Goal: Task Accomplishment & Management: Manage account settings

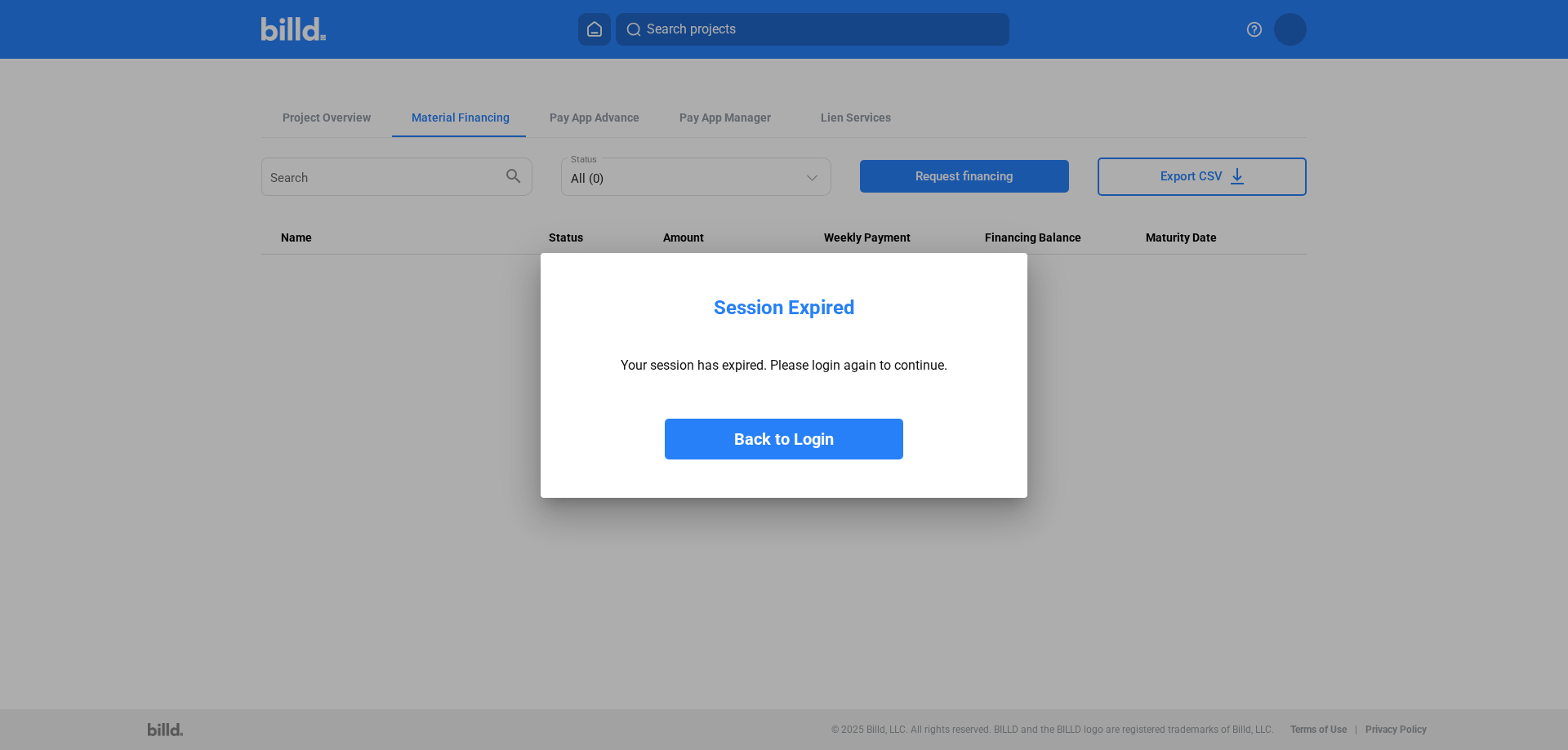
click at [813, 441] on button "Back to Login" at bounding box center [783, 440] width 238 height 41
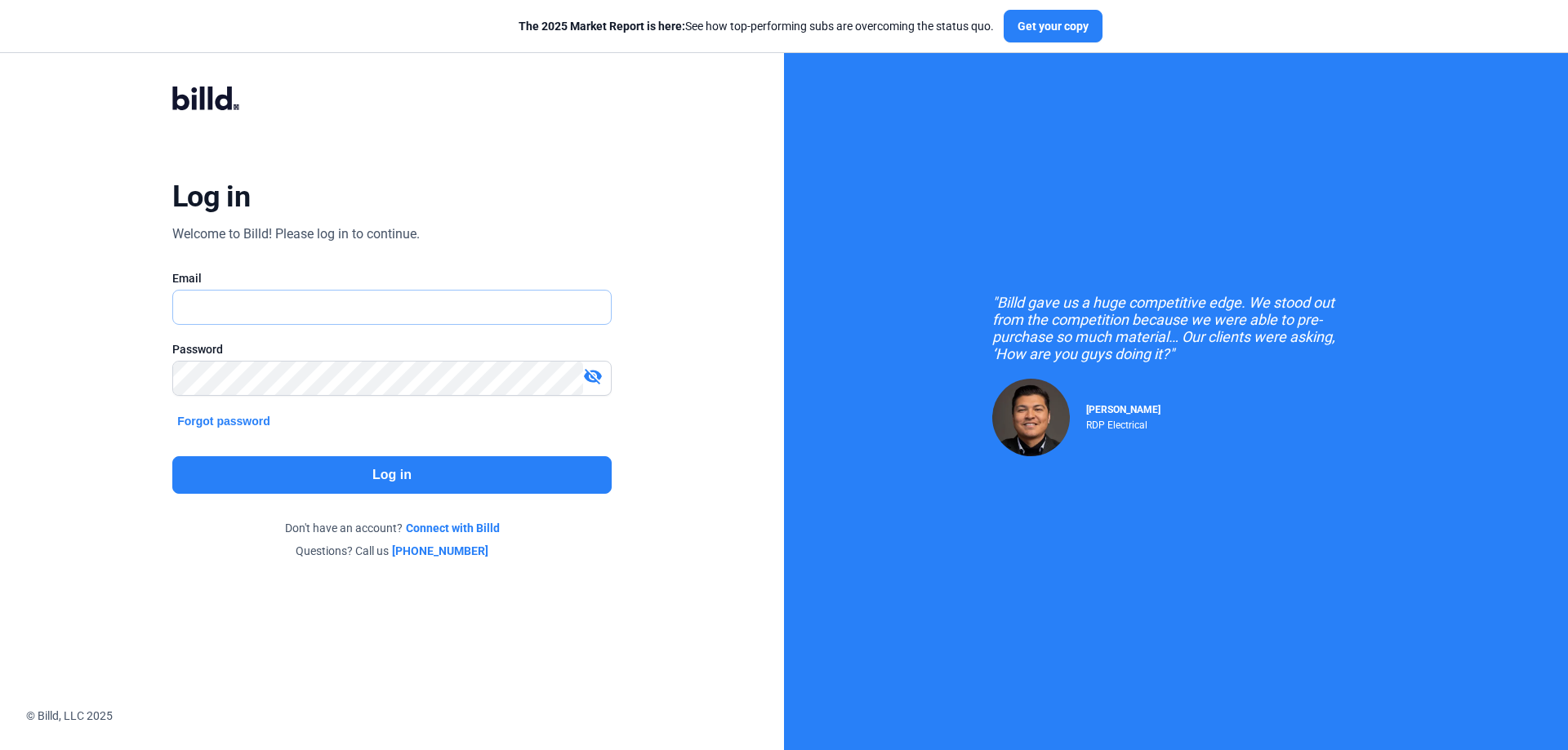
type input "[PERSON_NAME][EMAIL_ADDRESS][DOMAIN_NAME]"
click at [399, 466] on button "Log in" at bounding box center [392, 475] width 440 height 37
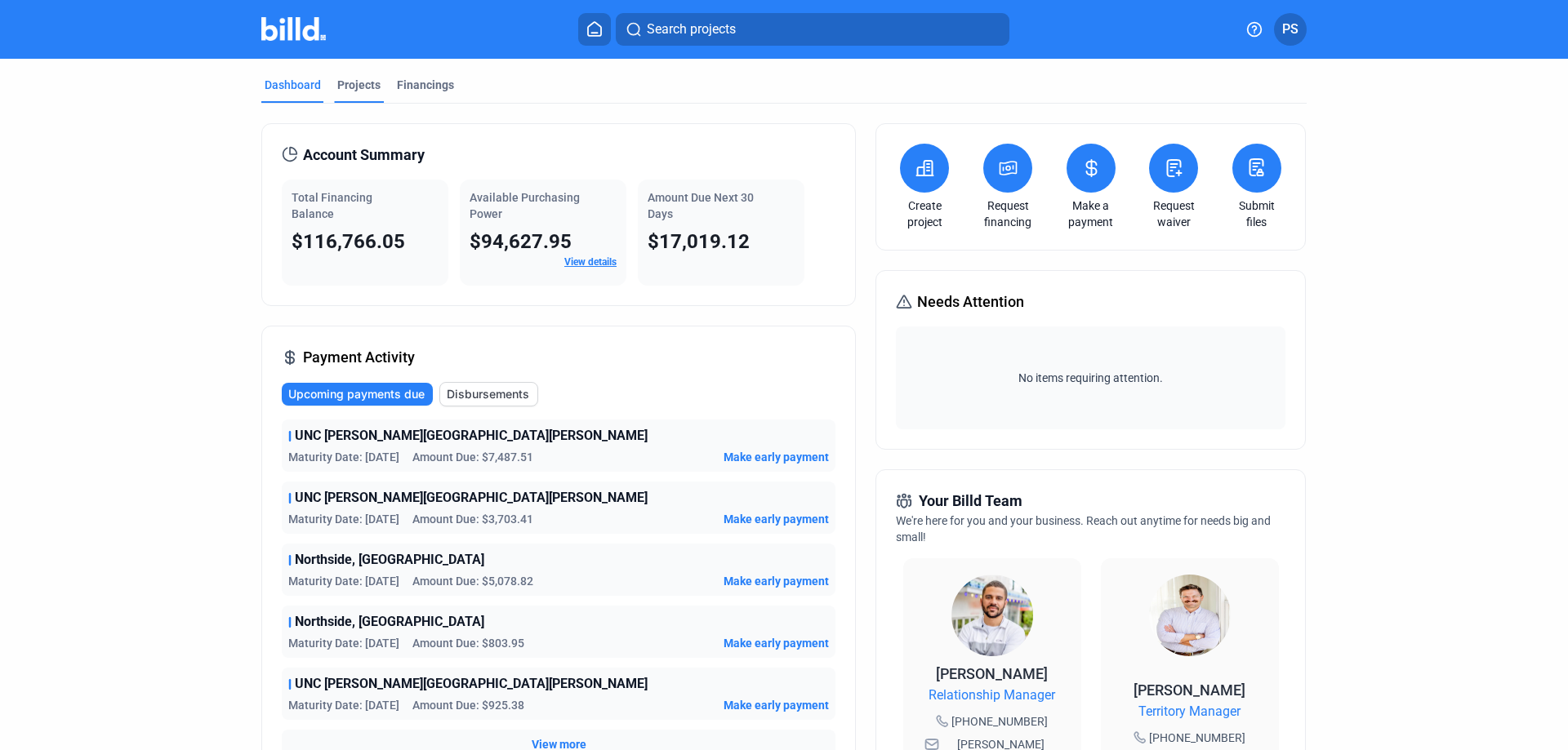
click at [347, 87] on div "Projects" at bounding box center [359, 85] width 44 height 16
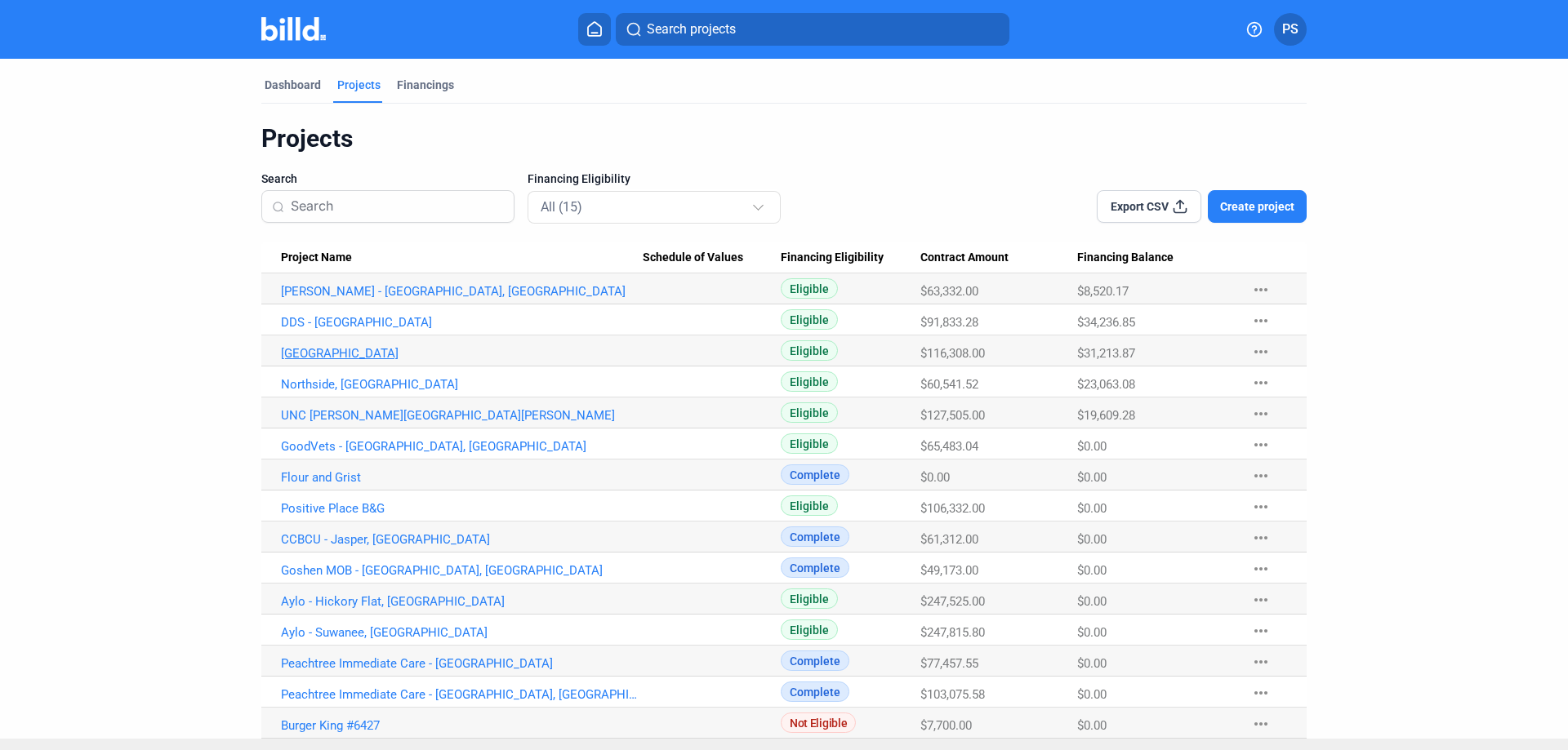
click at [324, 351] on link "[GEOGRAPHIC_DATA]" at bounding box center [462, 353] width 362 height 14
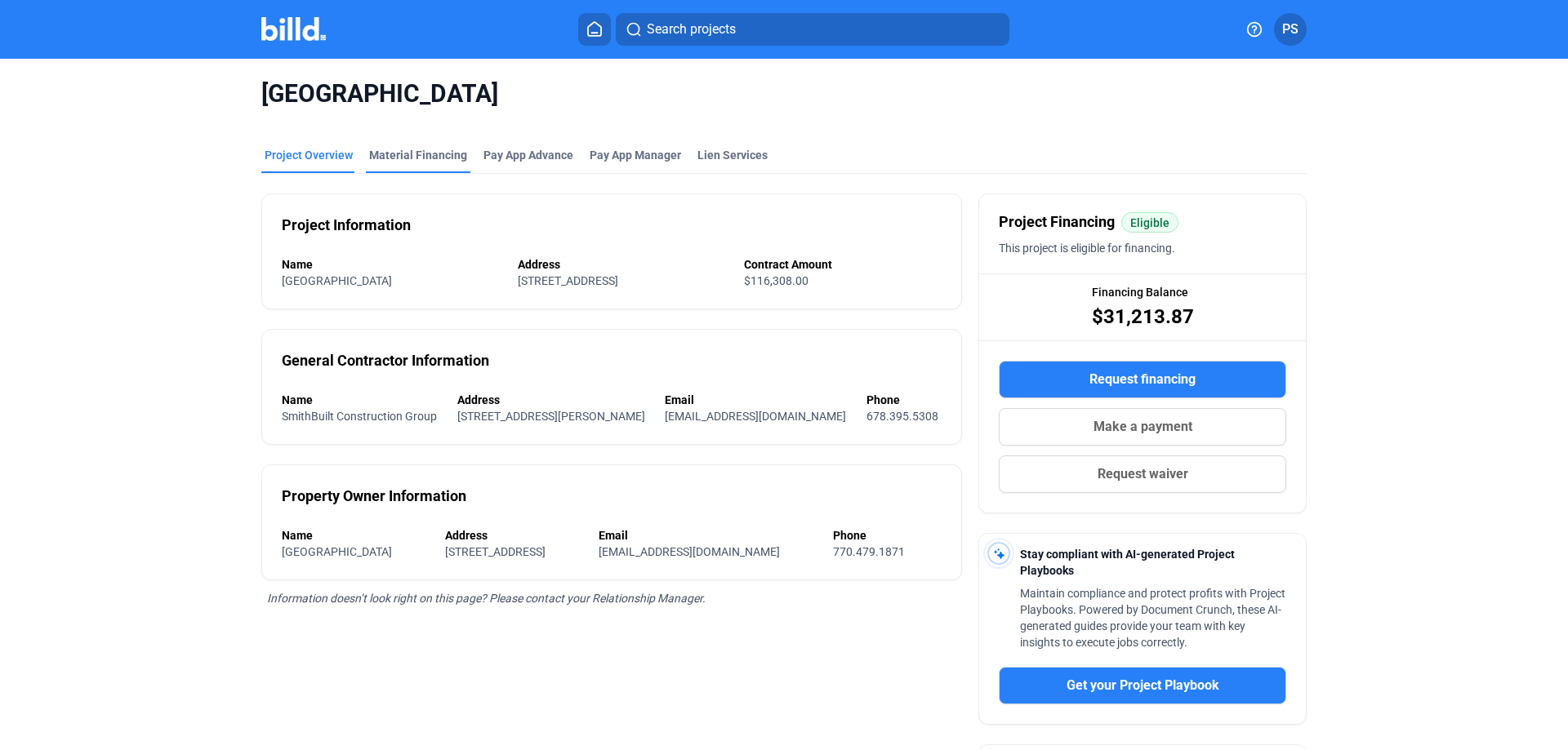
click at [430, 153] on div "Material Financing" at bounding box center [418, 155] width 98 height 16
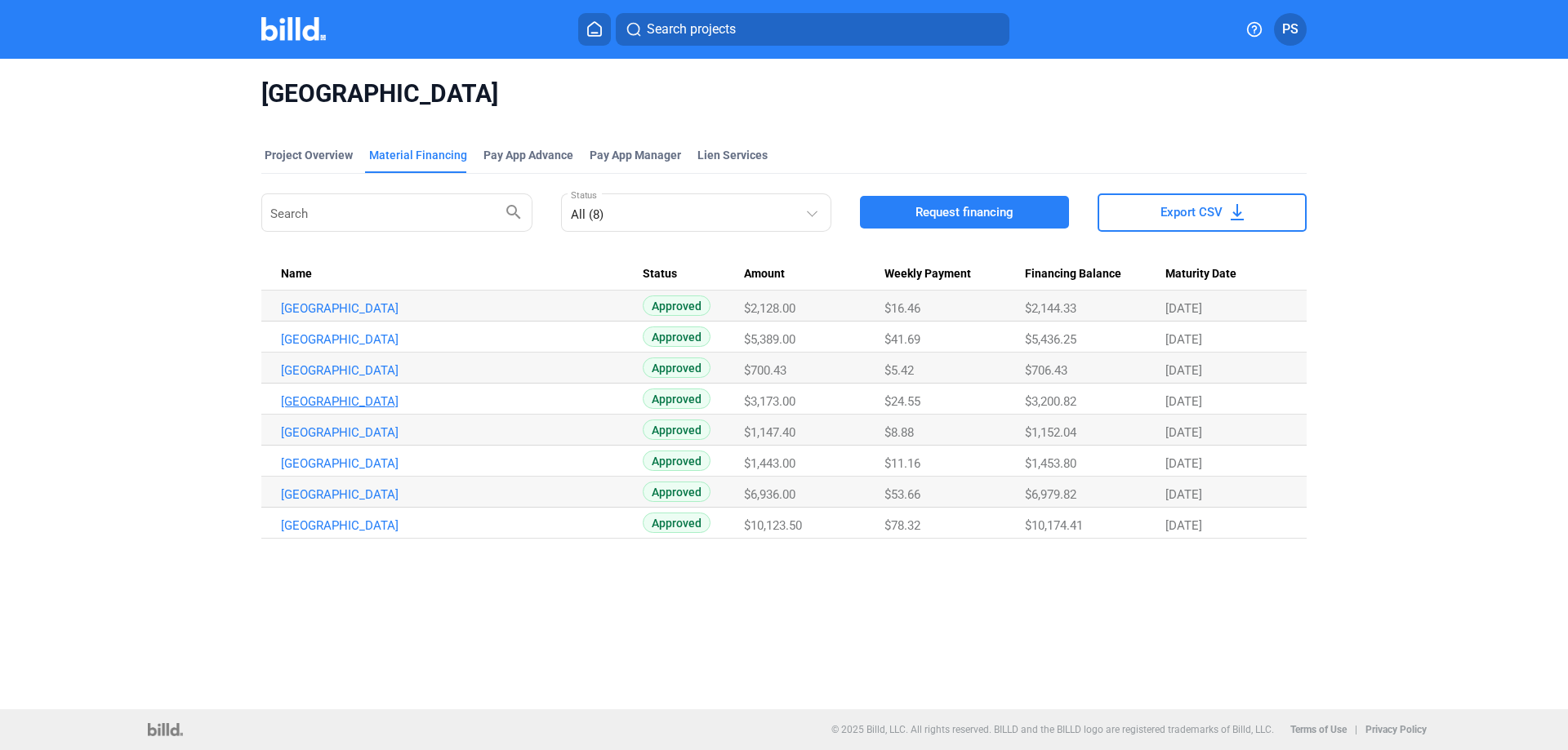
click at [357, 401] on link "[GEOGRAPHIC_DATA]" at bounding box center [462, 401] width 362 height 14
